Goal: Check status: Check status

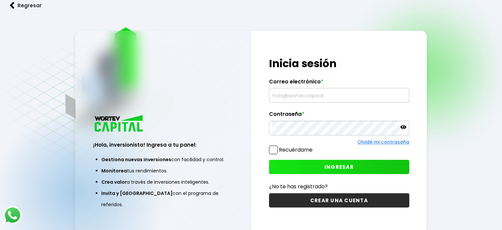
type input "[EMAIL_ADDRESS][DOMAIN_NAME]"
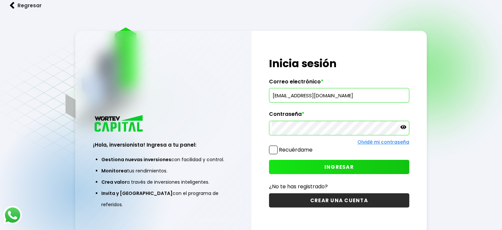
click at [273, 151] on span at bounding box center [273, 149] width 9 height 9
click at [314, 146] on input "Recuérdame" at bounding box center [314, 146] width 0 height 0
click at [292, 167] on button "INGRESAR" at bounding box center [339, 167] width 140 height 14
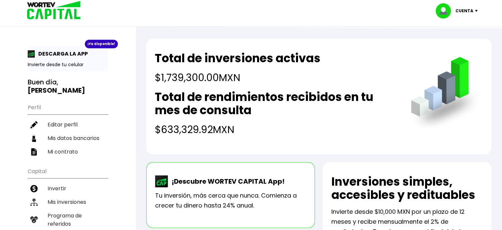
drag, startPoint x: 157, startPoint y: 58, endPoint x: 266, endPoint y: 131, distance: 131.4
click at [266, 131] on div "Total de inversiones activas $1,739,300.00 MXN Total de rendimientos recibidos …" at bounding box center [276, 94] width 243 height 85
click at [266, 131] on h4 "$633,329.92 MXN" at bounding box center [276, 129] width 243 height 15
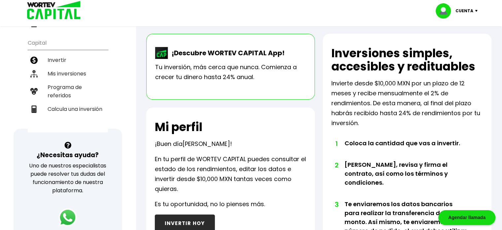
scroll to position [132, 0]
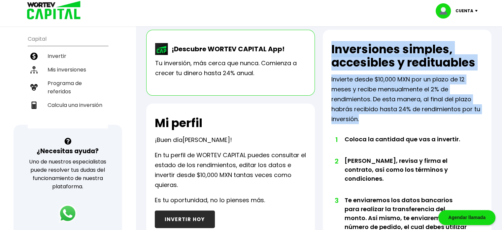
drag, startPoint x: 333, startPoint y: 45, endPoint x: 372, endPoint y: 118, distance: 83.0
click at [372, 118] on div "Inversiones simples, accesibles y redituables Invierte desde $10,000 MXN por un…" at bounding box center [407, 196] width 169 height 333
click at [372, 118] on p "Invierte desde $10,000 MXN por un plazo de 12 meses y recibe mensualmente el 2%…" at bounding box center [408, 99] width 152 height 50
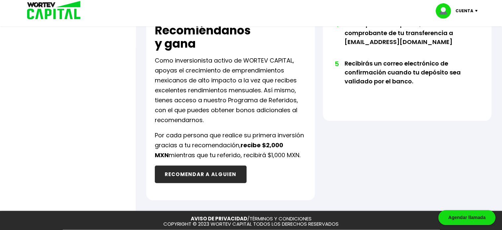
scroll to position [372, 0]
